Goal: Information Seeking & Learning: Learn about a topic

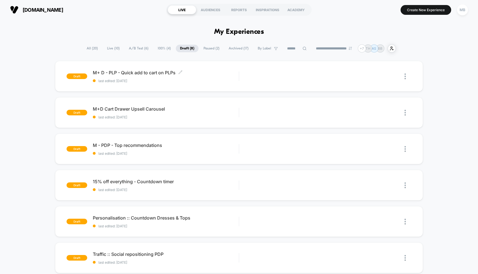
click at [131, 50] on span "A/B Test ( 6 )" at bounding box center [139, 49] width 28 height 8
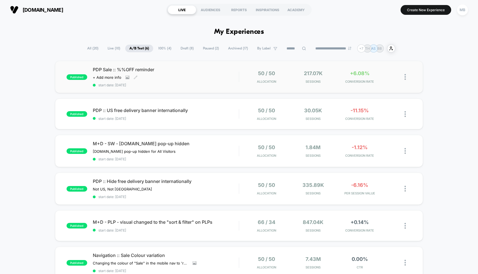
click at [214, 80] on div "PDP Sale :: %%OFF reminder Click to view images Click to edit experience detail…" at bounding box center [166, 77] width 146 height 20
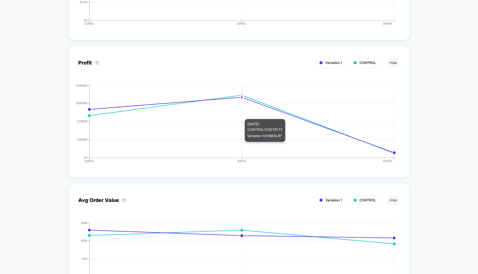
scroll to position [807, 0]
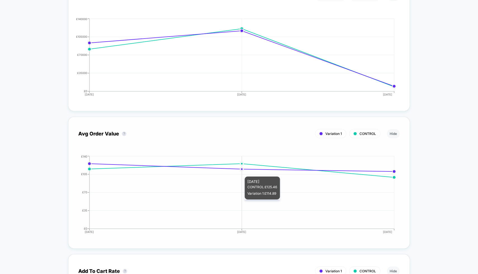
drag, startPoint x: 244, startPoint y: 165, endPoint x: 243, endPoint y: 176, distance: 11.0
click at [244, 176] on icon "[DATE] [DATE] [DATE] £0 £35 £70 £105 £140" at bounding box center [233, 197] width 325 height 84
click at [269, 138] on div "Avg Order Value ? Variation 1 CONTROL Hide" at bounding box center [238, 134] width 321 height 14
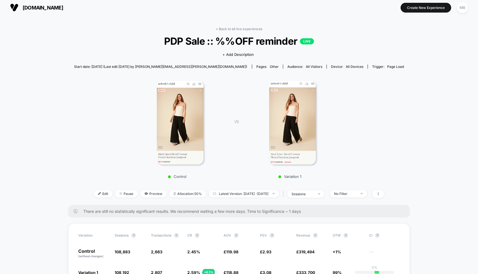
scroll to position [0, 0]
